Goal: Information Seeking & Learning: Understand process/instructions

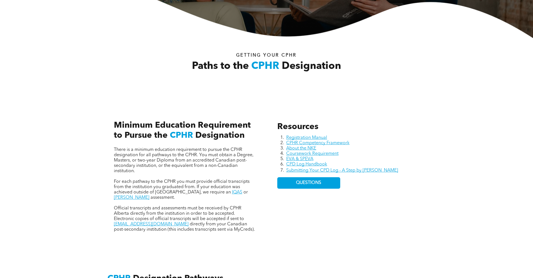
scroll to position [224, 0]
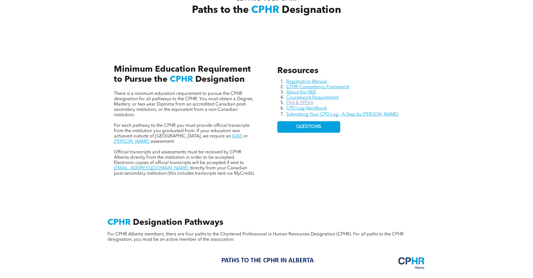
click at [306, 105] on link "EVA & SPEVA" at bounding box center [299, 103] width 27 height 4
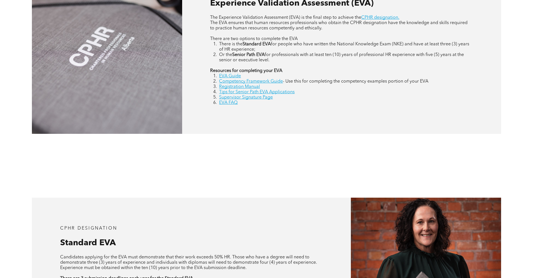
scroll to position [280, 0]
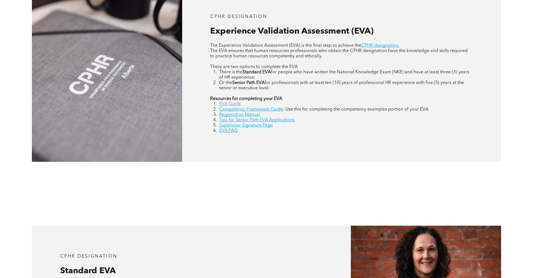
click at [233, 106] on link "EVA Guide" at bounding box center [230, 104] width 22 height 4
click at [245, 112] on link "Competency Framework Guide" at bounding box center [251, 109] width 64 height 4
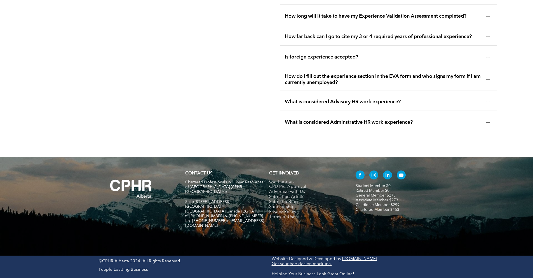
scroll to position [1511, 0]
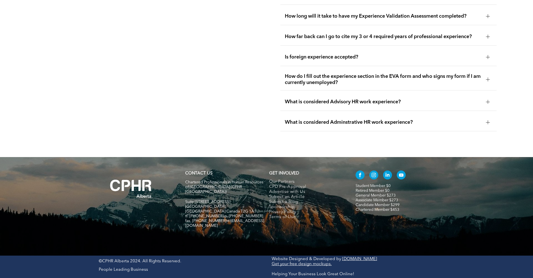
click at [488, 39] on div at bounding box center [488, 37] width 0 height 4
click at [488, 35] on div at bounding box center [488, 35] width 4 height 0
click at [487, 59] on div at bounding box center [488, 57] width 4 height 4
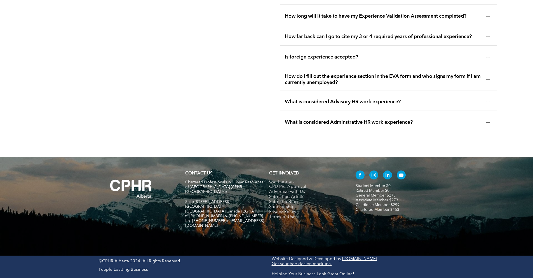
click at [484, 127] on div at bounding box center [488, 122] width 8 height 8
click at [371, 111] on div "What is considered Advisory HR work experience?" at bounding box center [388, 102] width 216 height 18
